Goal: Task Accomplishment & Management: Manage account settings

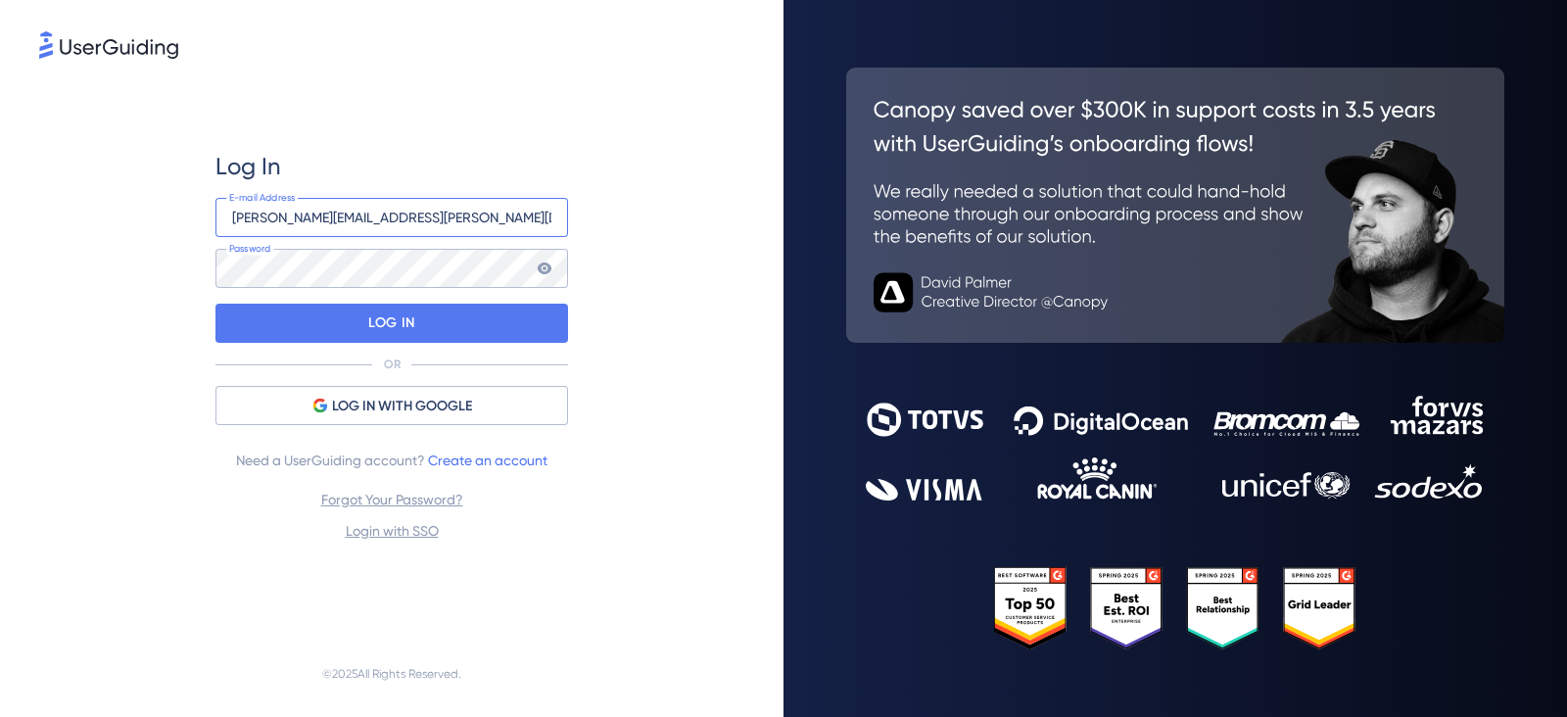
click at [289, 227] on input "[PERSON_NAME][EMAIL_ADDRESS][PERSON_NAME][DOMAIN_NAME]" at bounding box center [391, 217] width 352 height 39
drag, startPoint x: 338, startPoint y: 217, endPoint x: 83, endPoint y: 220, distance: 254.6
click at [69, 207] on div "Log In [PERSON_NAME][EMAIL_ADDRESS][PERSON_NAME][DOMAIN_NAME] E-mail Address Pa…" at bounding box center [391, 347] width 705 height 568
type input "[PERSON_NAME][EMAIL_ADDRESS][PERSON_NAME][DOMAIN_NAME]"
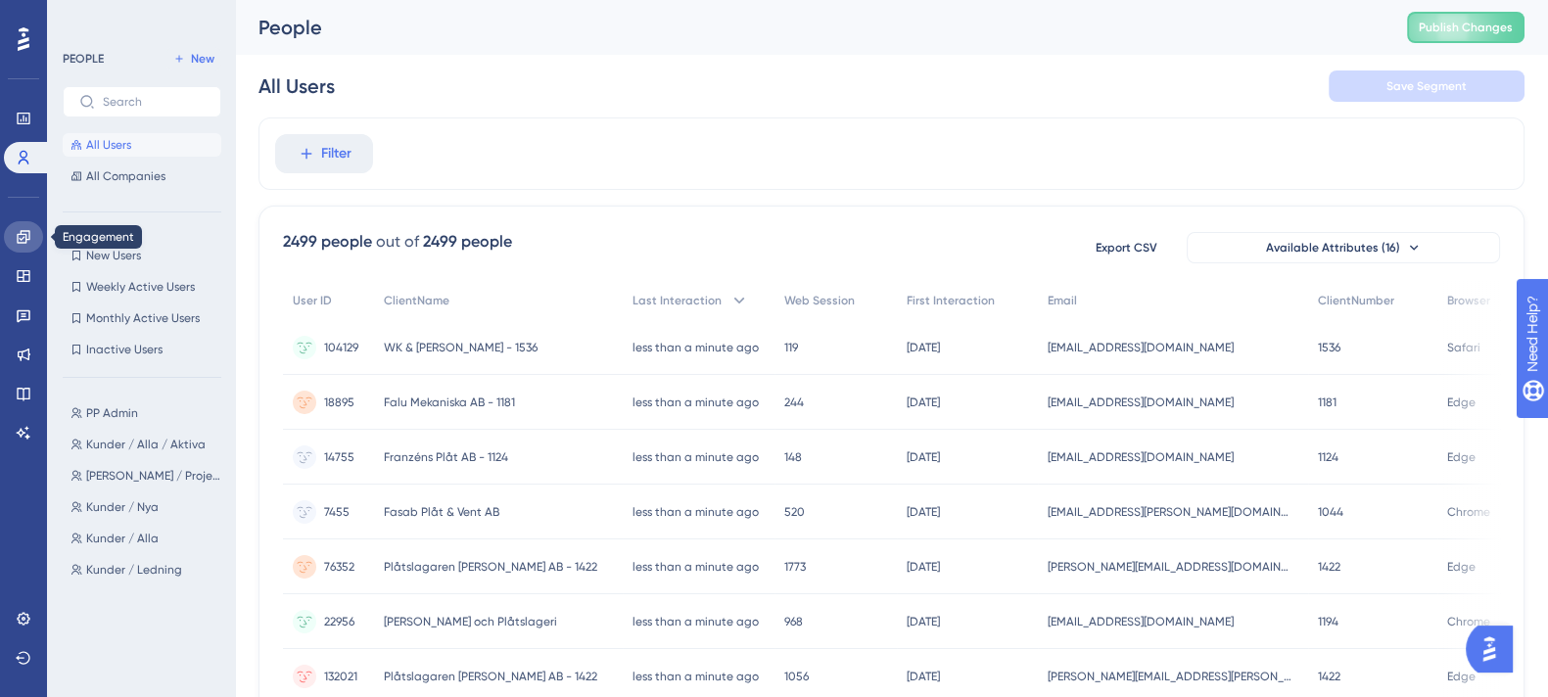
drag, startPoint x: 19, startPoint y: 239, endPoint x: 54, endPoint y: 257, distance: 39.4
click at [19, 238] on icon at bounding box center [24, 237] width 16 height 16
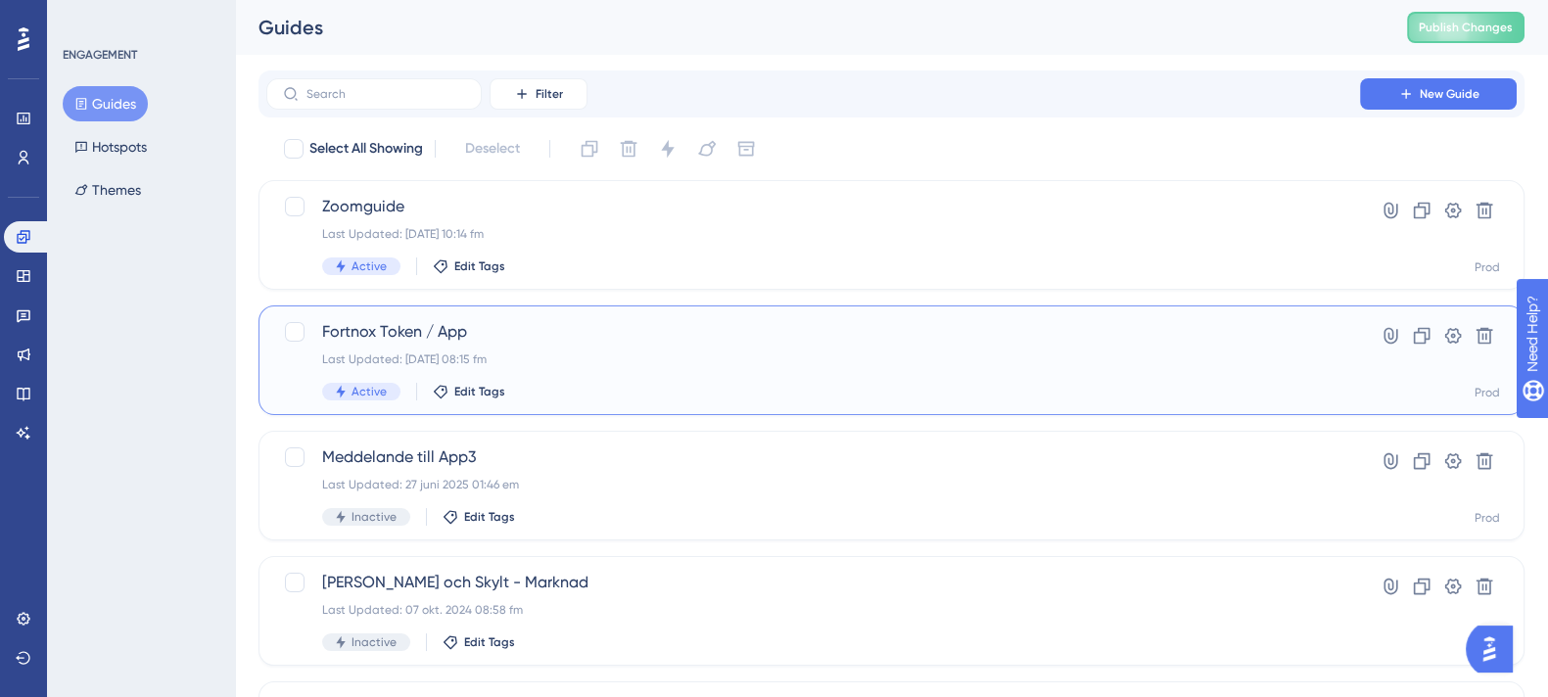
click at [663, 374] on div "Fortnox Token / App Last Updated: [DATE] 08:15 fm Active Edit Tags" at bounding box center [813, 360] width 982 height 80
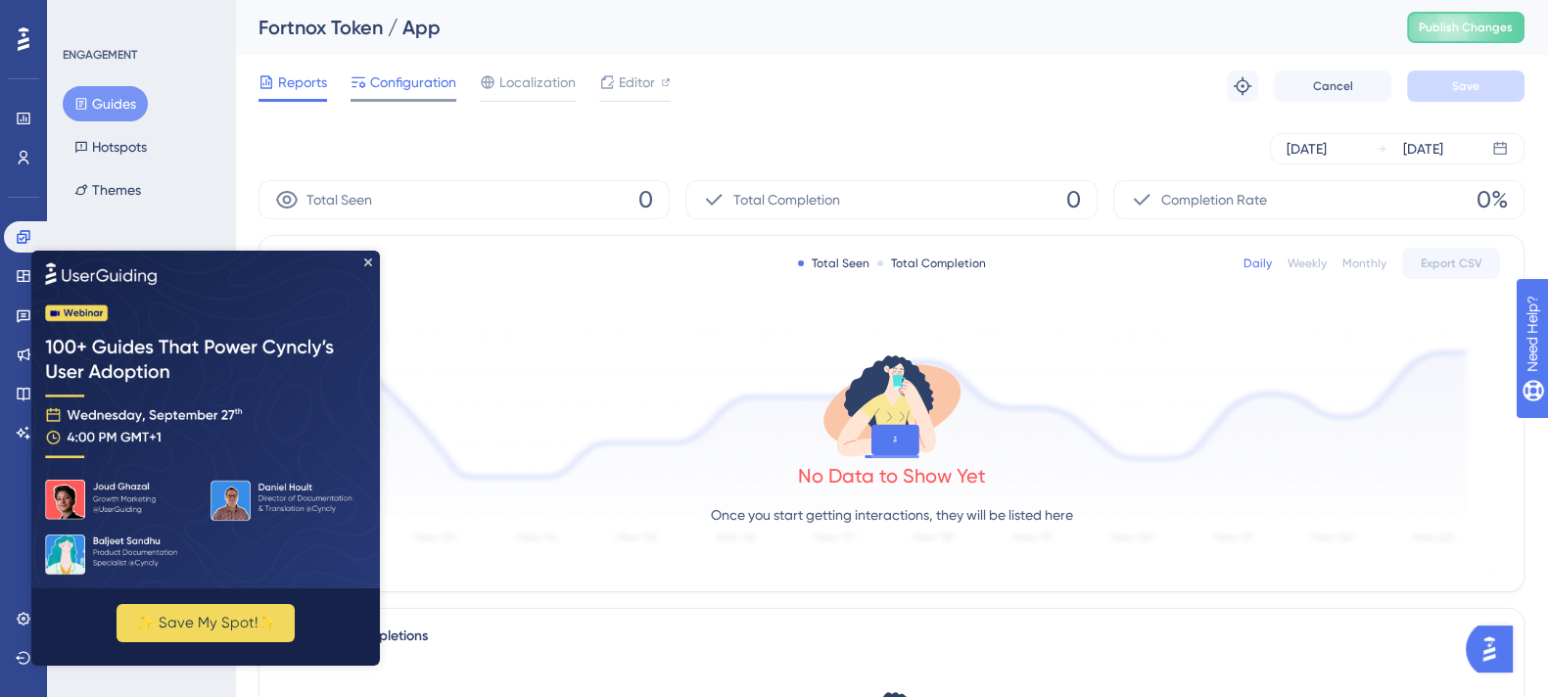
click at [431, 85] on span "Configuration" at bounding box center [413, 81] width 86 height 23
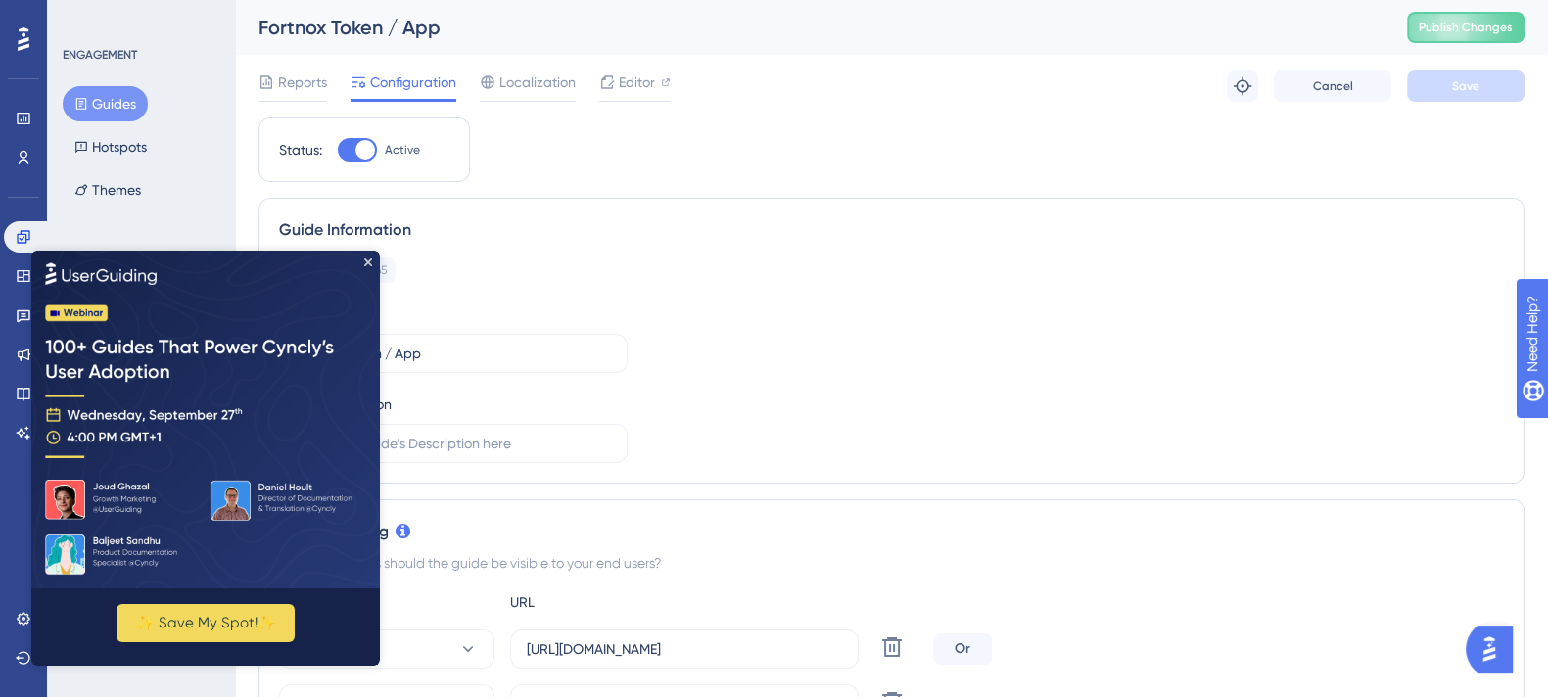
click at [372, 259] on img at bounding box center [205, 420] width 349 height 338
click at [365, 261] on icon "Close Preview" at bounding box center [368, 262] width 8 height 8
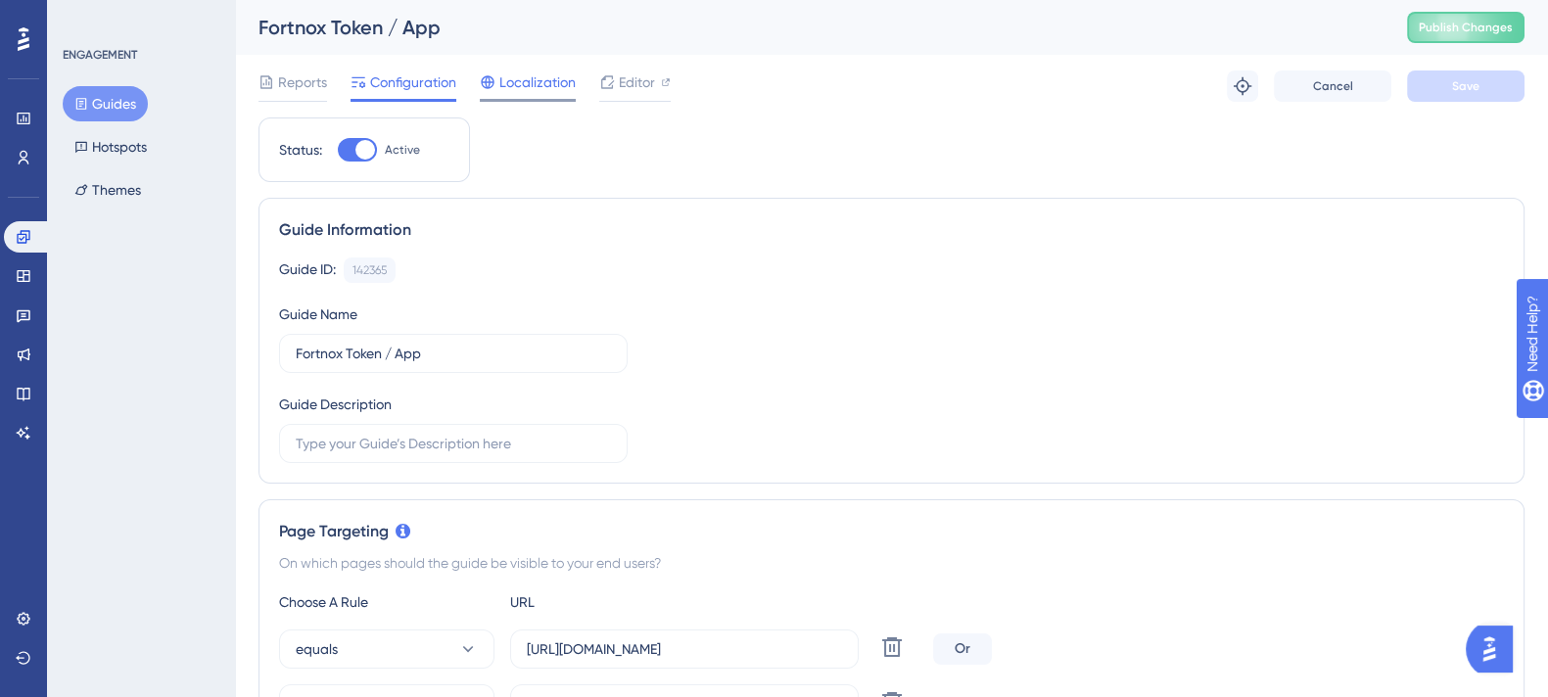
click at [553, 82] on span "Localization" at bounding box center [537, 81] width 76 height 23
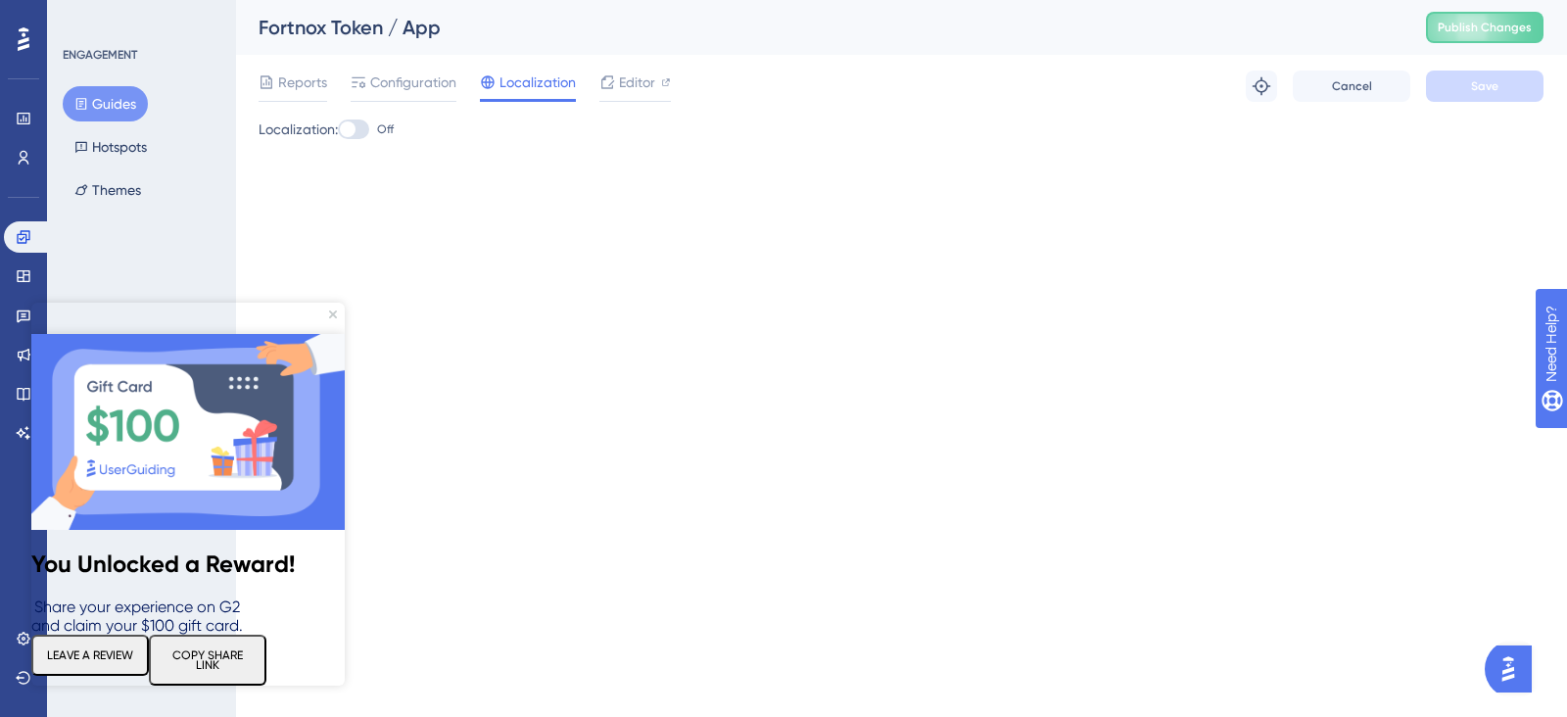
click at [434, 83] on span "Configuration" at bounding box center [413, 81] width 86 height 23
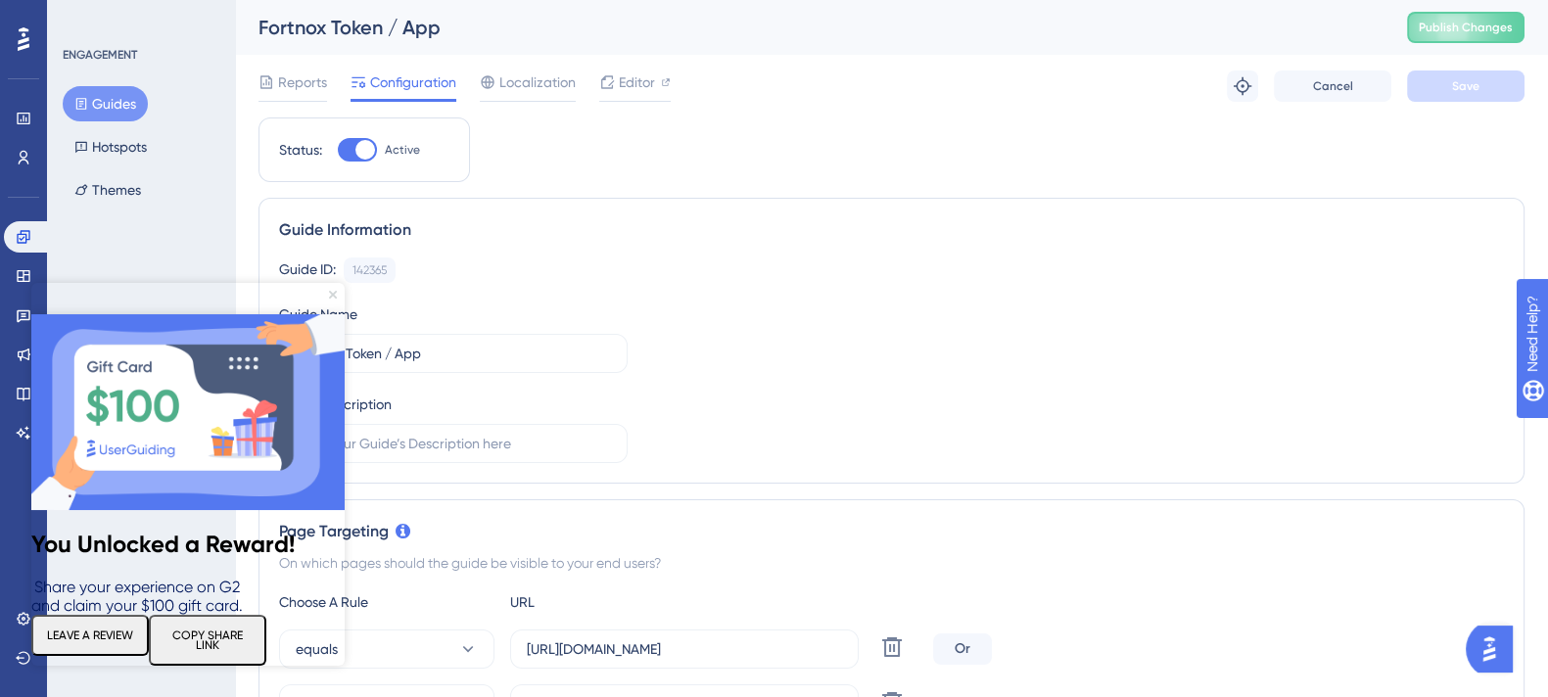
click at [332, 291] on icon "Close Preview" at bounding box center [333, 295] width 8 height 8
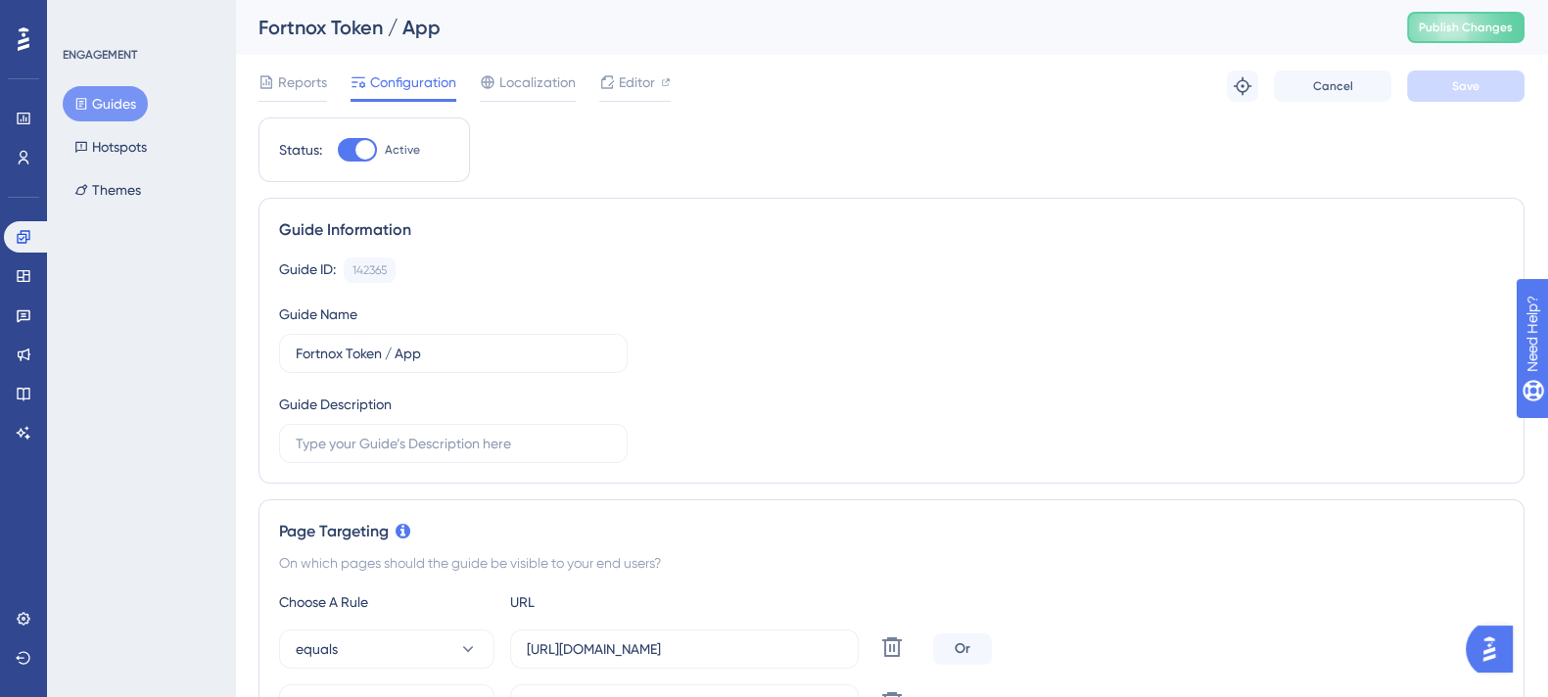
click at [119, 112] on button "Guides" at bounding box center [105, 103] width 85 height 35
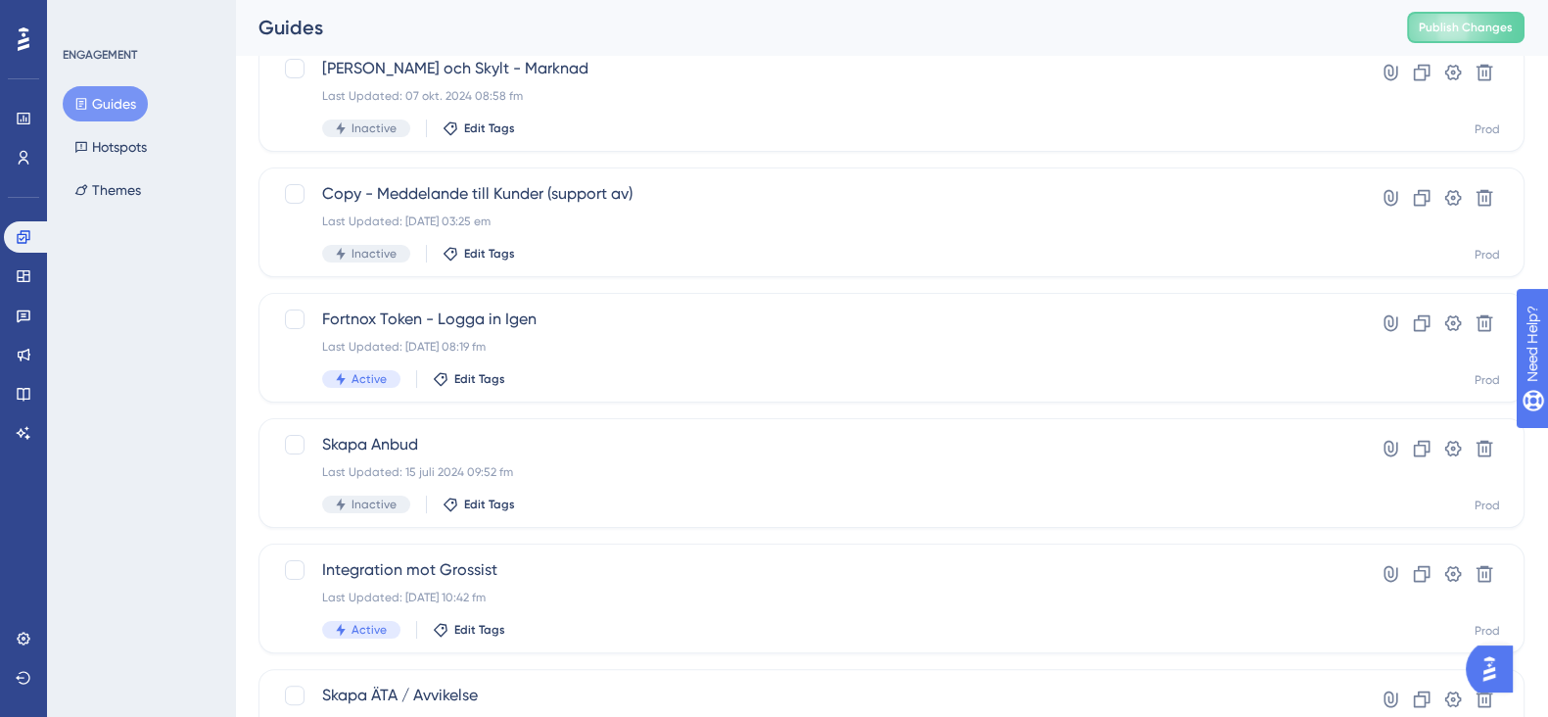
scroll to position [612, 0]
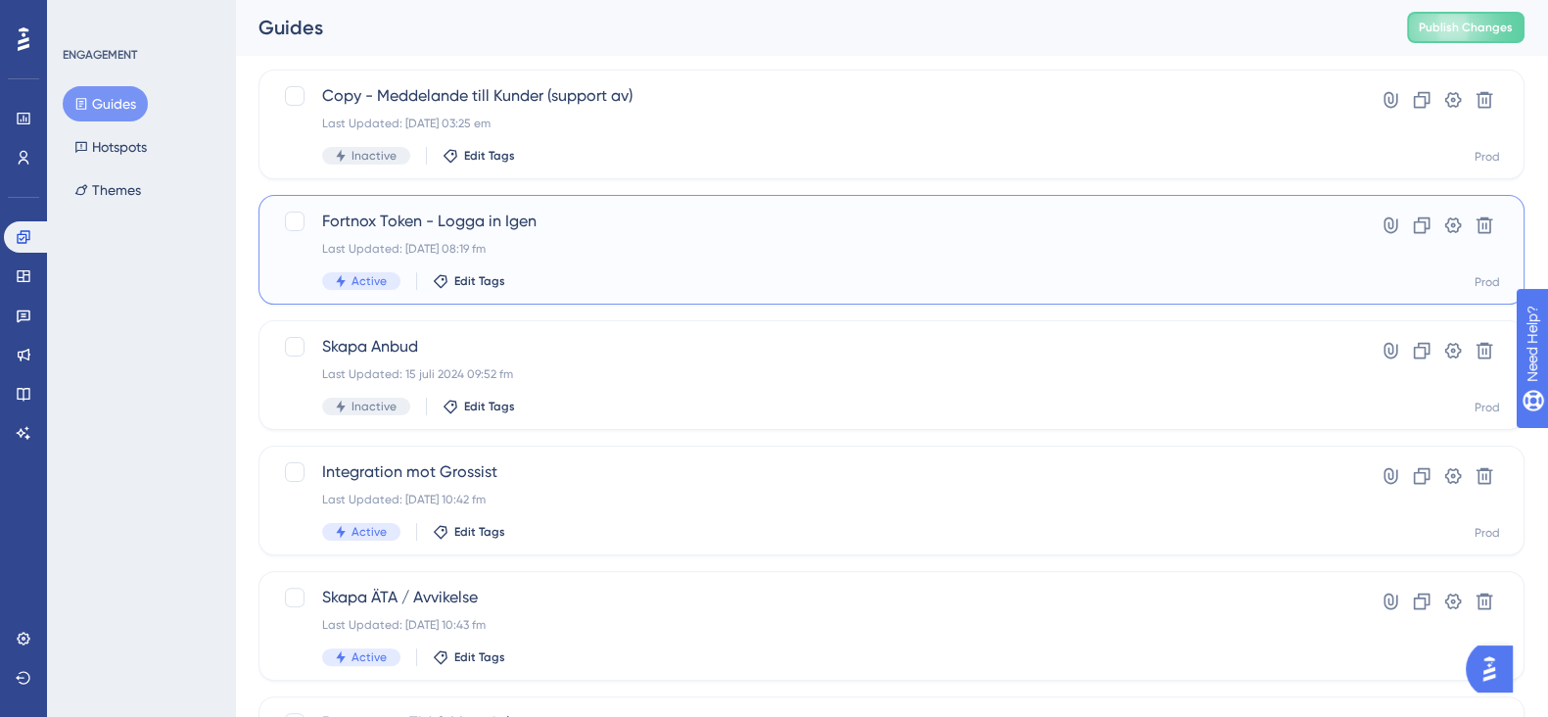
click at [656, 234] on div "Fortnox Token - Logga in [GEOGRAPHIC_DATA] Last Updated: [DATE] 08:19 fm Active…" at bounding box center [813, 250] width 982 height 80
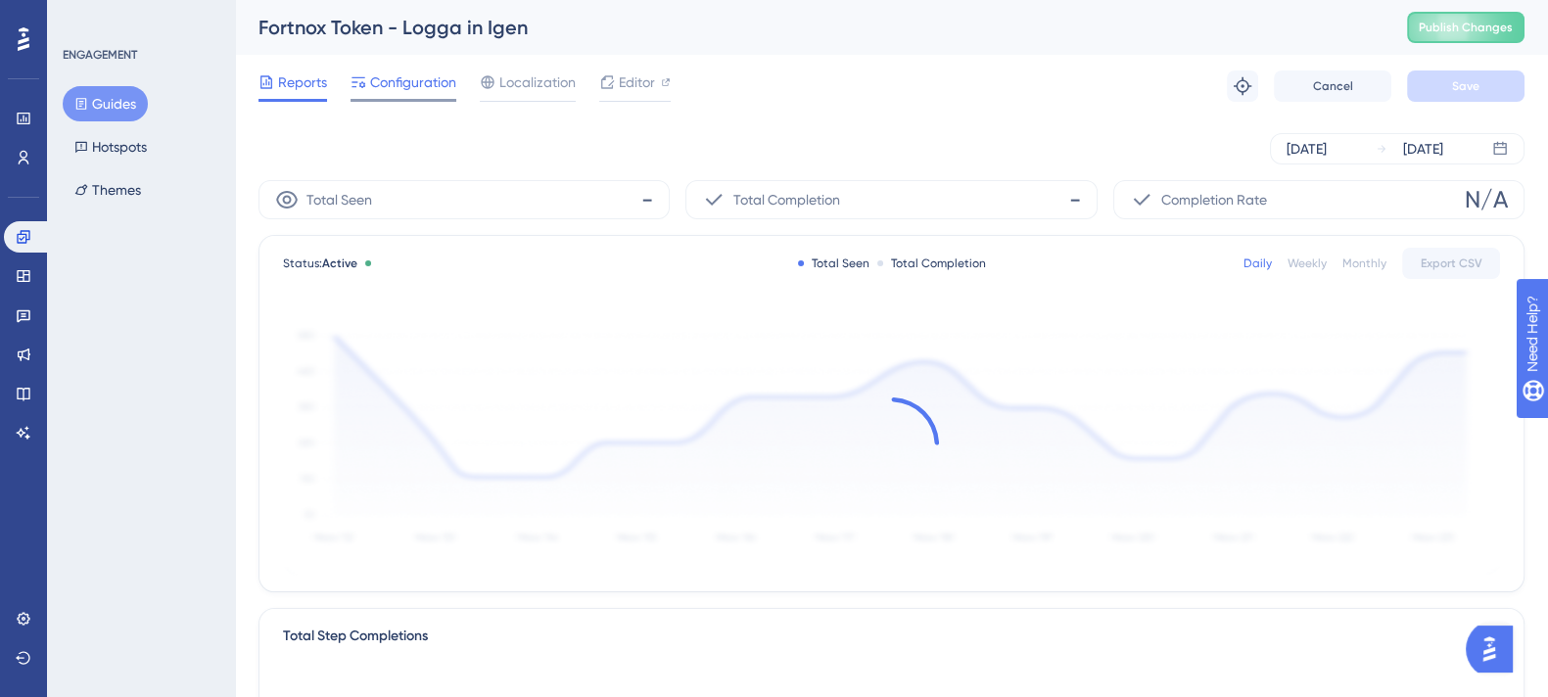
click at [412, 79] on span "Configuration" at bounding box center [413, 81] width 86 height 23
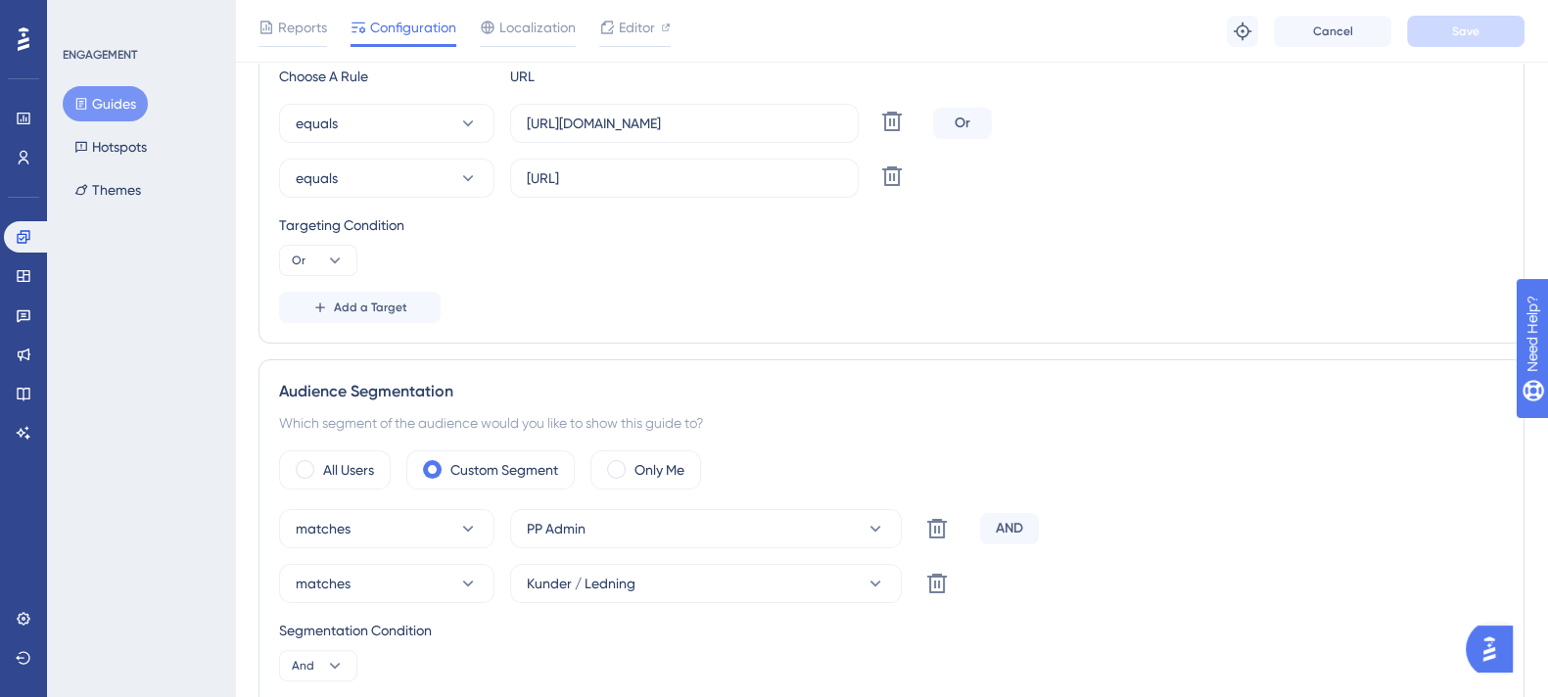
scroll to position [734, 0]
